Goal: Task Accomplishment & Management: Manage account settings

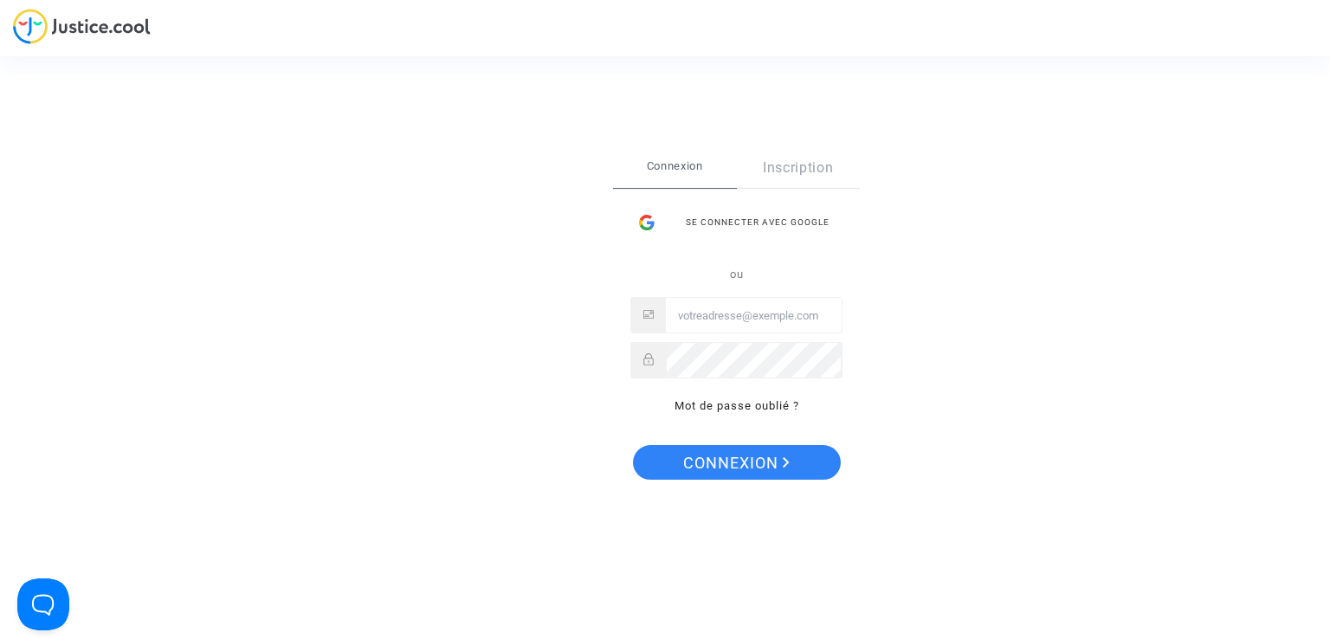
click at [759, 316] on input "Email" at bounding box center [754, 316] width 176 height 35
type input "[EMAIL_ADDRESS][DOMAIN_NAME]"
click at [785, 476] on span "Connexion" at bounding box center [736, 463] width 107 height 36
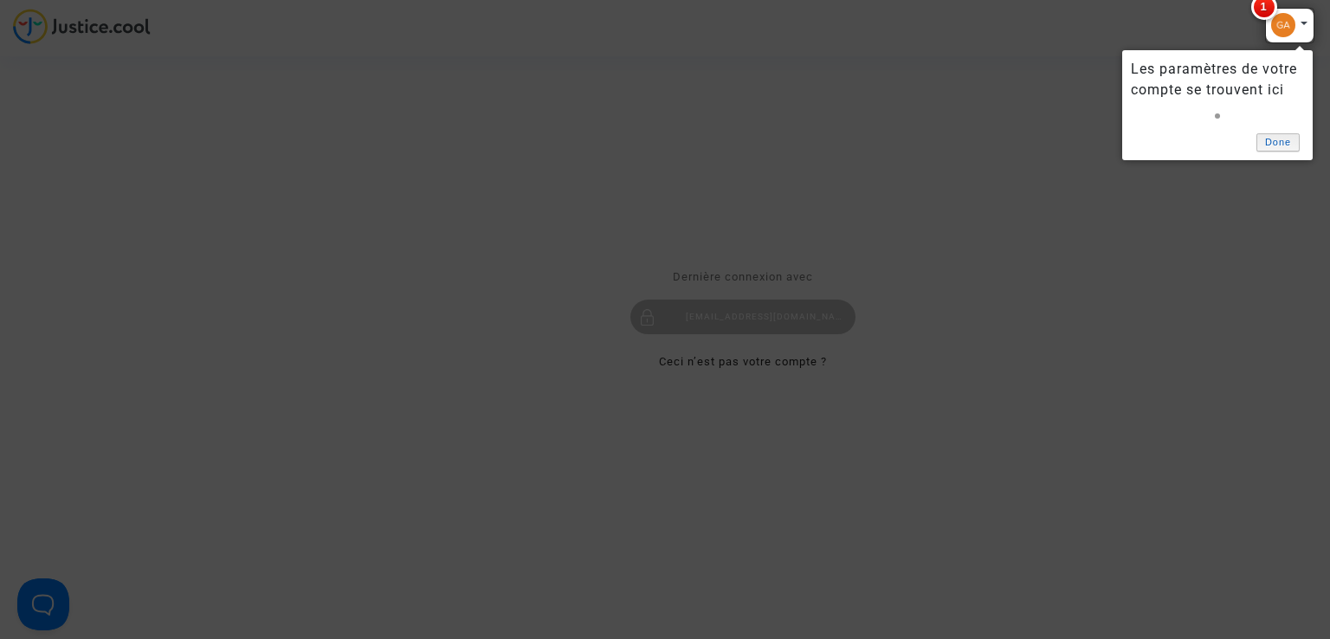
click at [1284, 143] on link "Done" at bounding box center [1278, 142] width 43 height 18
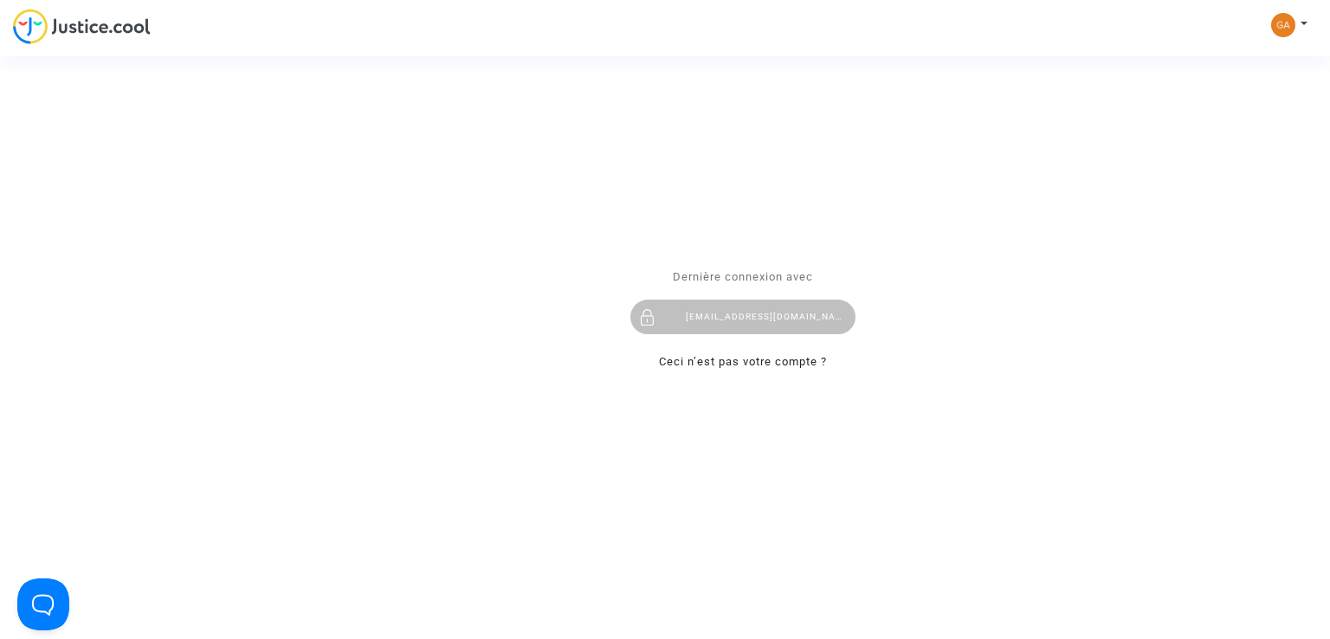
click at [1303, 28] on div "Se connecter Dernière connexion avec gacem_mohamed_ali@yahoo.fr Ceci n’est pas …" at bounding box center [665, 319] width 1330 height 639
click at [1282, 27] on div "Se connecter Dernière connexion avec gacem_mohamed_ali@yahoo.fr Ceci n’est pas …" at bounding box center [665, 319] width 1330 height 639
click at [1305, 24] on div "Se connecter Dernière connexion avec gacem_mohamed_ali@yahoo.fr Ceci n’est pas …" at bounding box center [665, 319] width 1330 height 639
click at [1303, 23] on div "Se connecter Dernière connexion avec gacem_mohamed_ali@yahoo.fr Ceci n’est pas …" at bounding box center [665, 319] width 1330 height 639
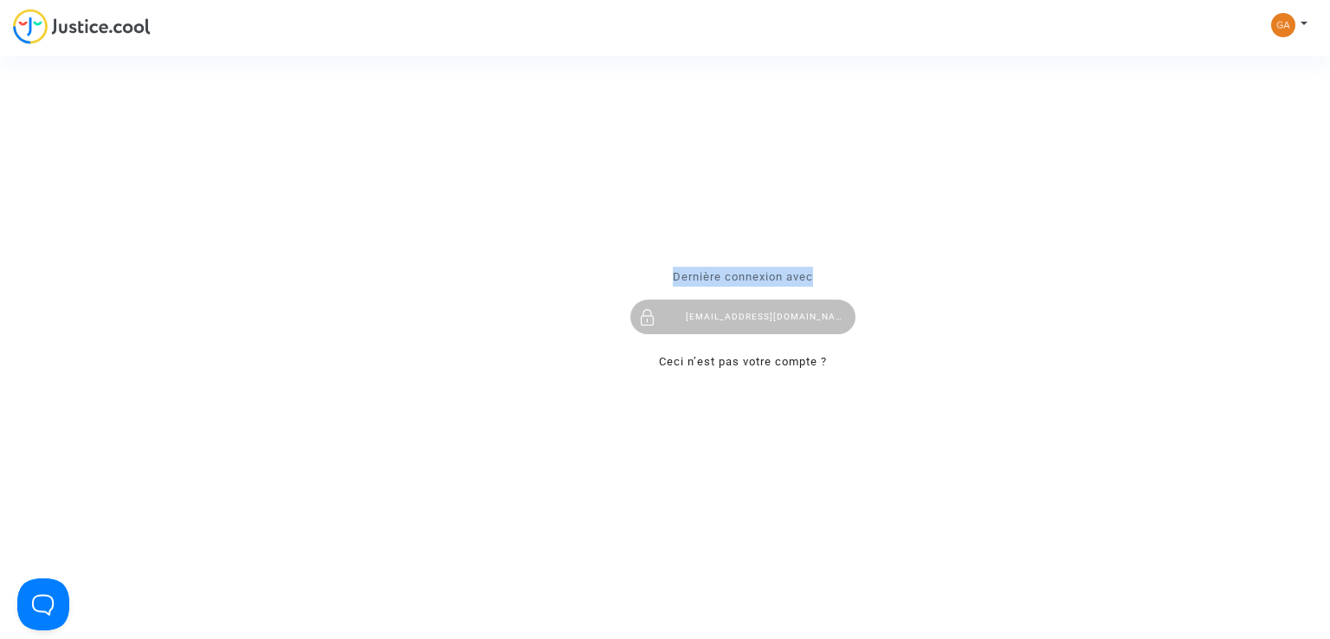
click at [1303, 23] on div "Se connecter Dernière connexion avec gacem_mohamed_ali@yahoo.fr Ceci n’est pas …" at bounding box center [665, 319] width 1330 height 639
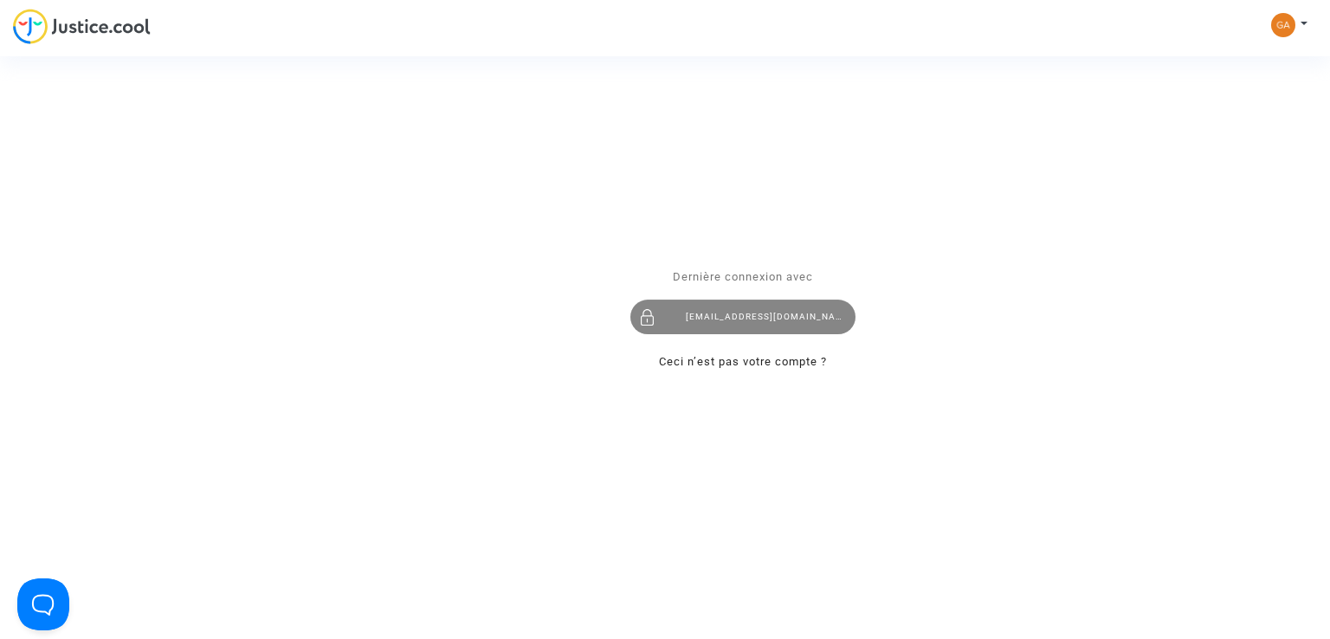
click at [793, 320] on div "[EMAIL_ADDRESS][DOMAIN_NAME]" at bounding box center [743, 318] width 225 height 35
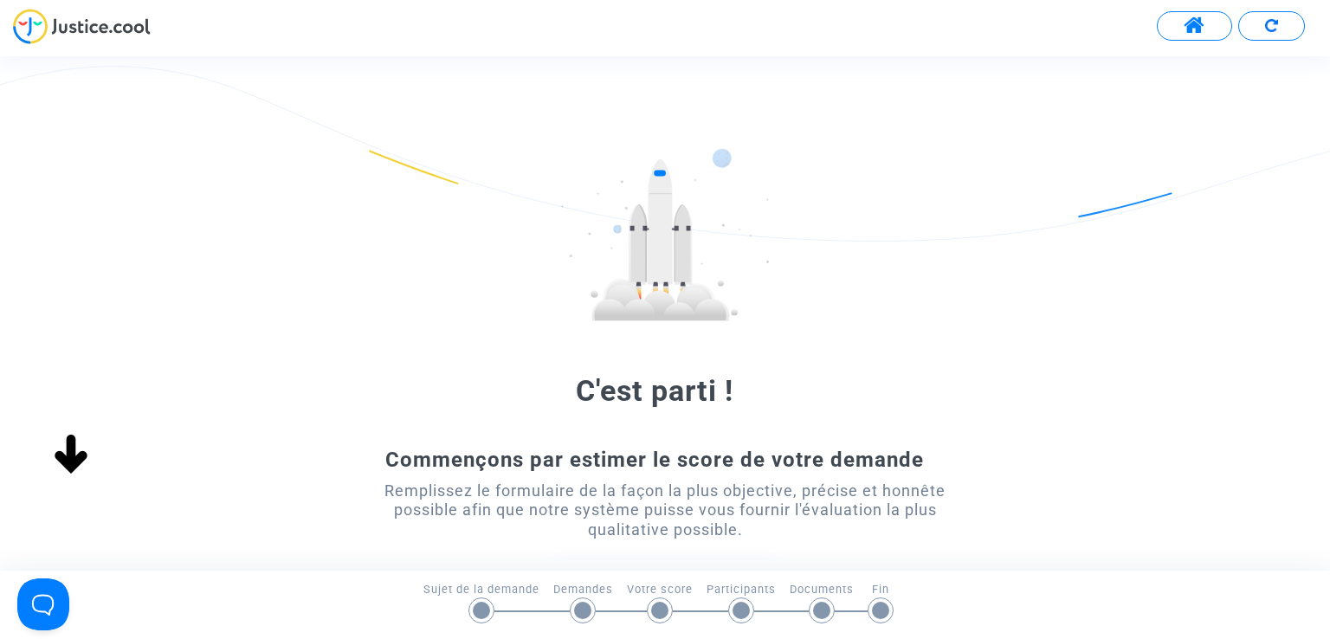
click at [1194, 32] on span at bounding box center [1195, 26] width 22 height 23
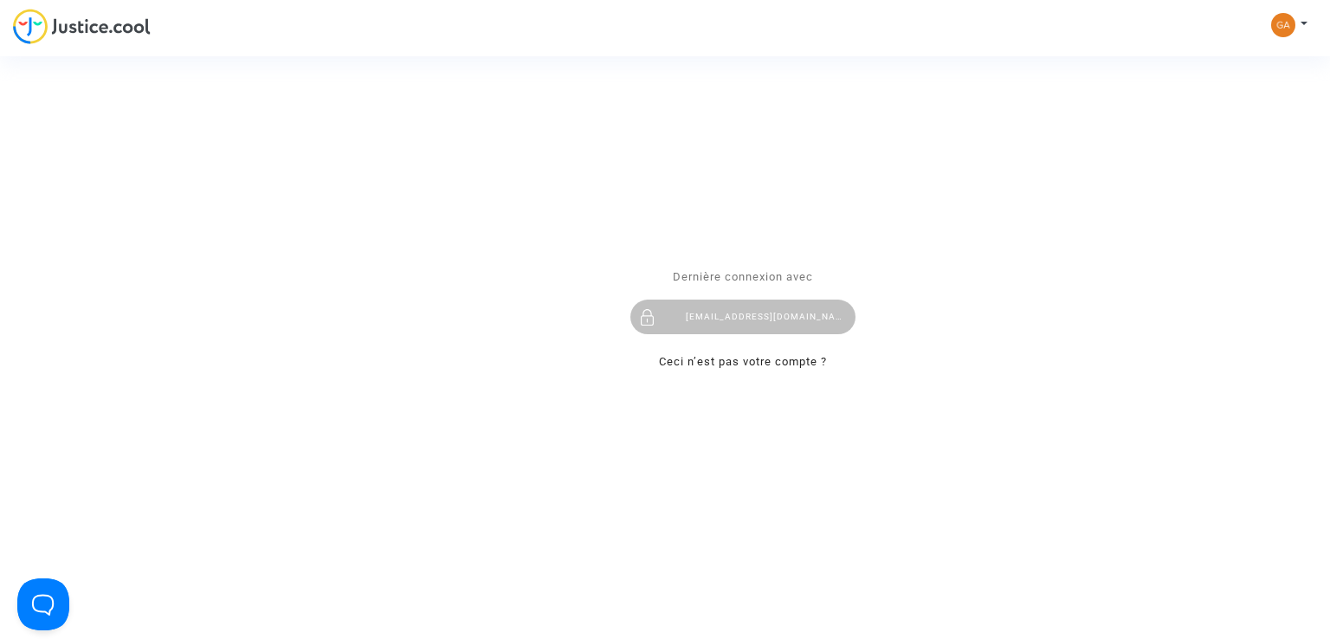
click at [1303, 23] on div "Se connecter Dernière connexion avec gacem_mohamed_ali@yahoo.fr Ceci n’est pas …" at bounding box center [665, 319] width 1330 height 639
click at [1291, 27] on div "Se connecter Dernière connexion avec gacem_mohamed_ali@yahoo.fr Ceci n’est pas …" at bounding box center [665, 319] width 1330 height 639
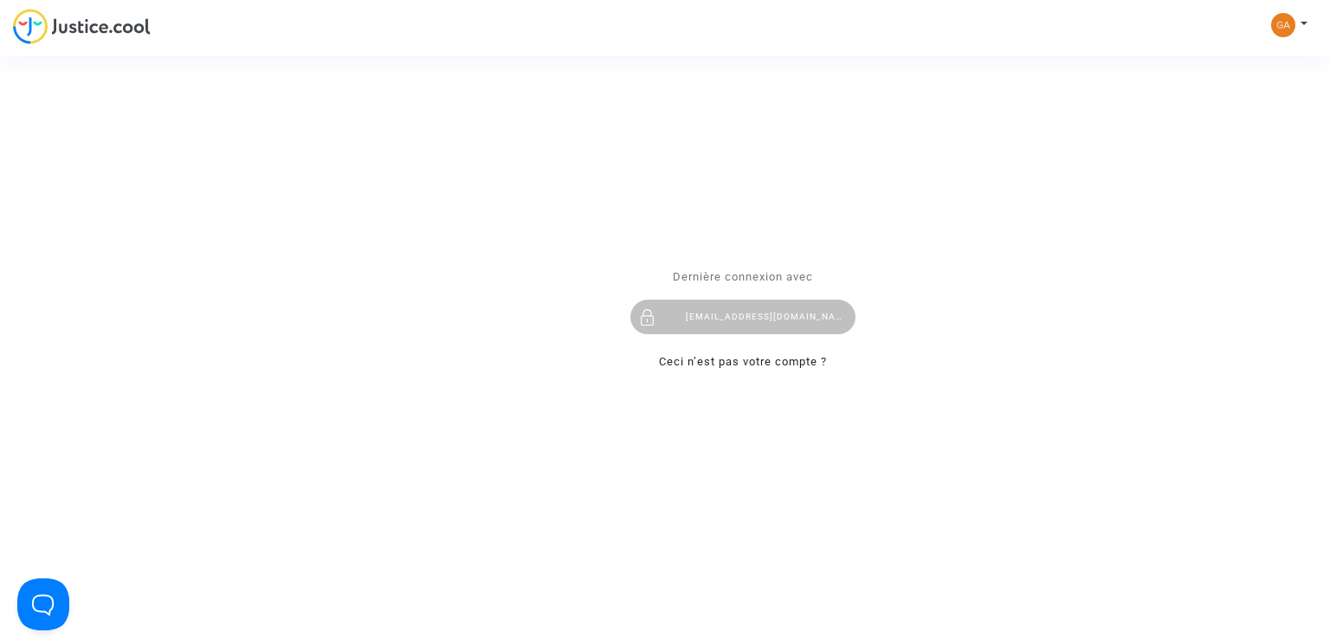
click at [1282, 27] on div "Se connecter Dernière connexion avec gacem_mohamed_ali@yahoo.fr Ceci n’est pas …" at bounding box center [665, 319] width 1330 height 639
drag, startPoint x: 1303, startPoint y: 22, endPoint x: 728, endPoint y: 169, distance: 593.7
click at [728, 169] on div "Se connecter Dernière connexion avec gacem_mohamed_ali@yahoo.fr Ceci n’est pas …" at bounding box center [665, 319] width 1330 height 639
